Goal: Transaction & Acquisition: Obtain resource

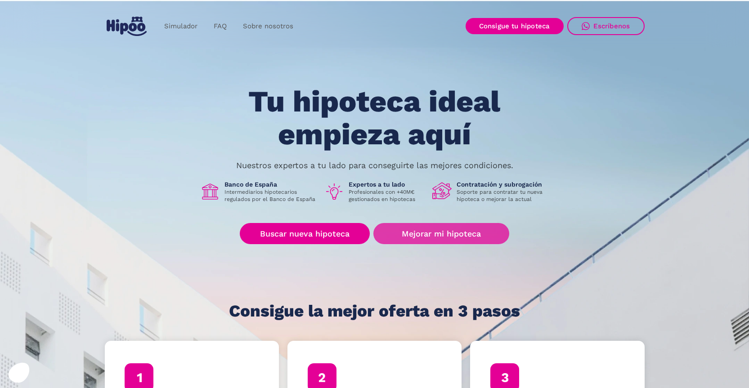
click at [432, 234] on link "Mejorar mi hipoteca" at bounding box center [440, 233] width 135 height 21
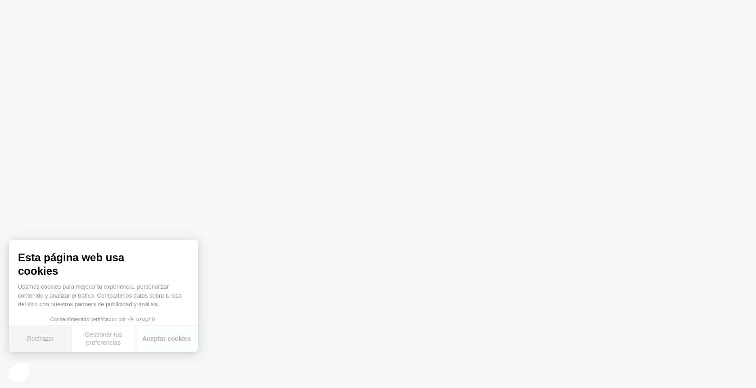
click at [47, 341] on button "Rechazar" at bounding box center [40, 339] width 63 height 27
